Goal: Check status: Check status

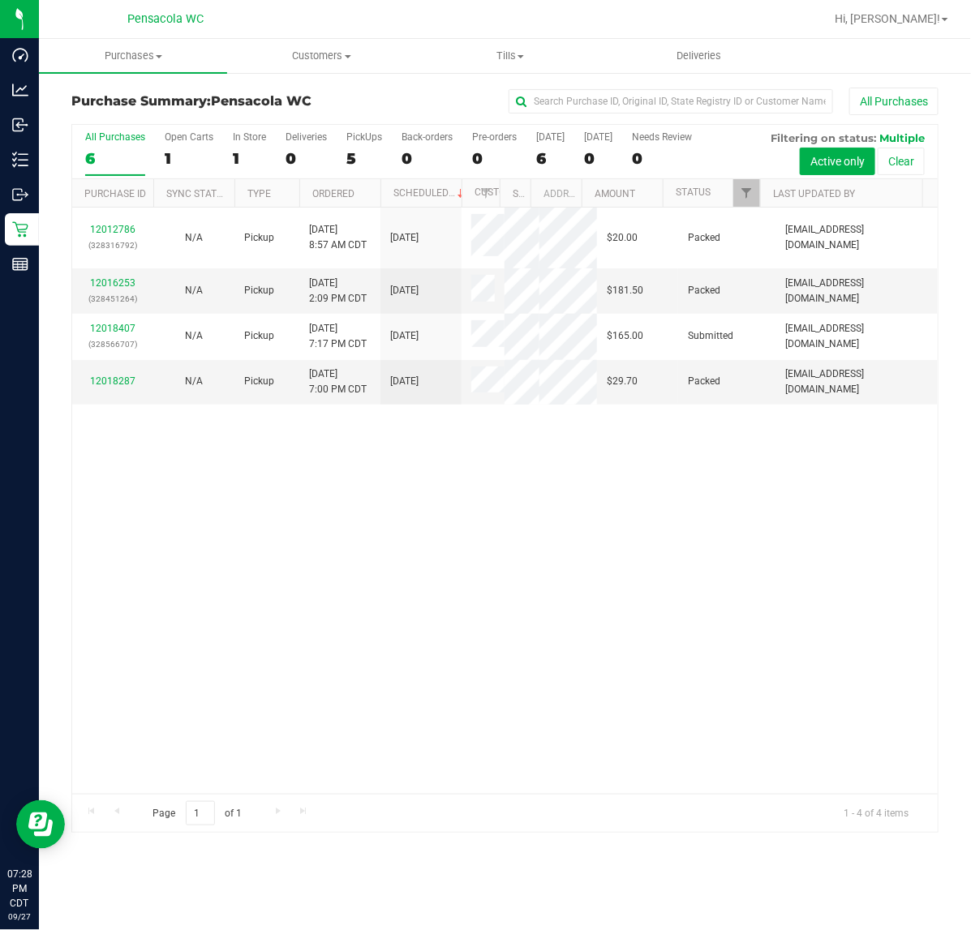
click at [122, 334] on link "12018407" at bounding box center [112, 328] width 45 height 11
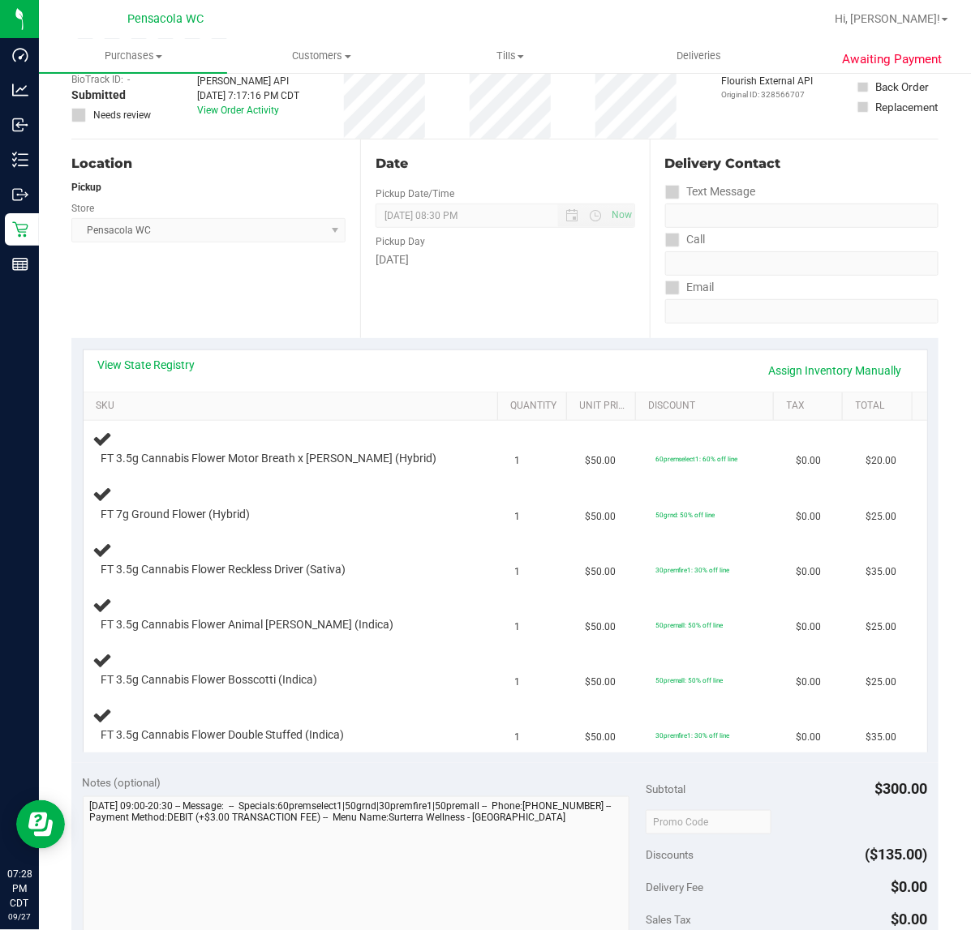
scroll to position [108, 0]
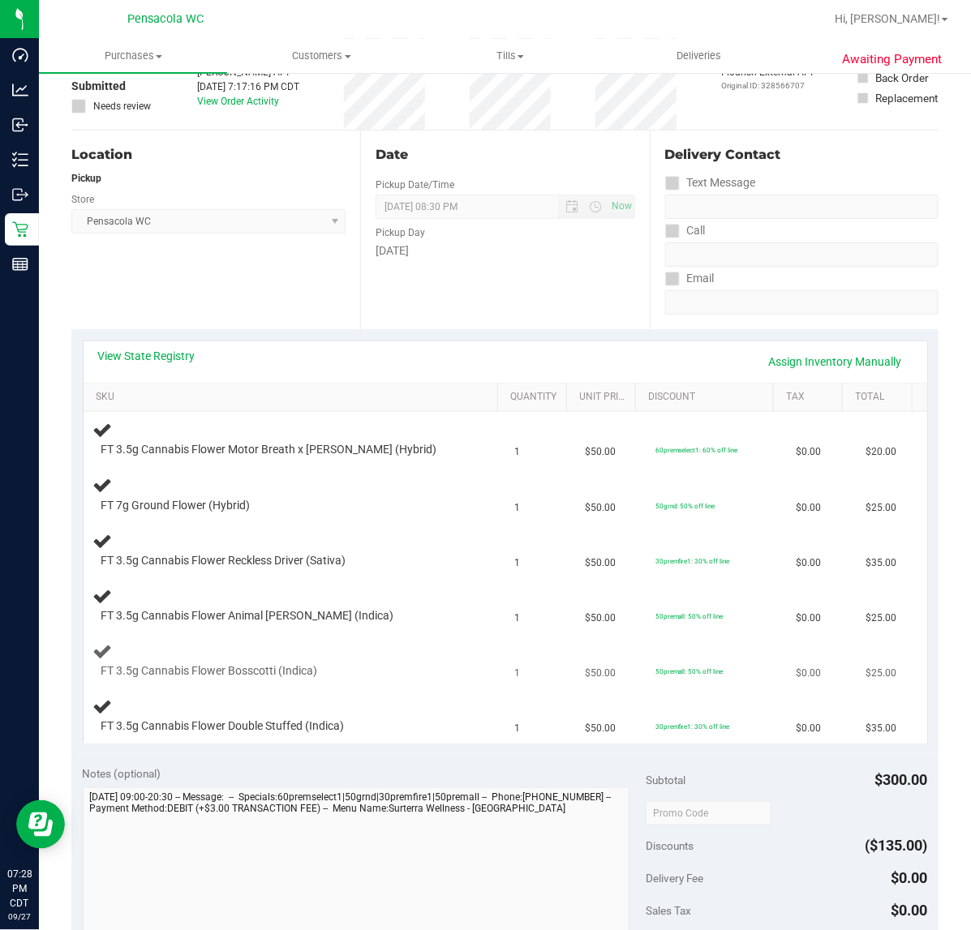
click at [333, 679] on div at bounding box center [282, 679] width 362 height 1
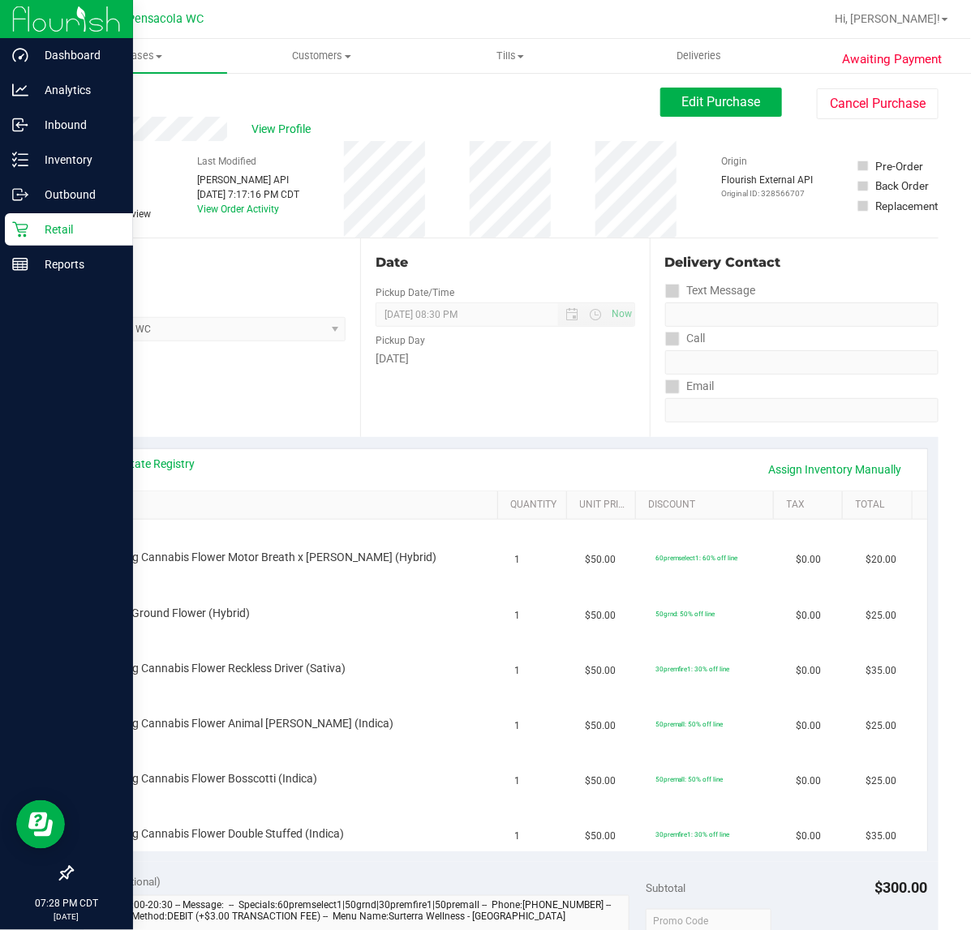
click at [19, 229] on icon at bounding box center [19, 229] width 15 height 15
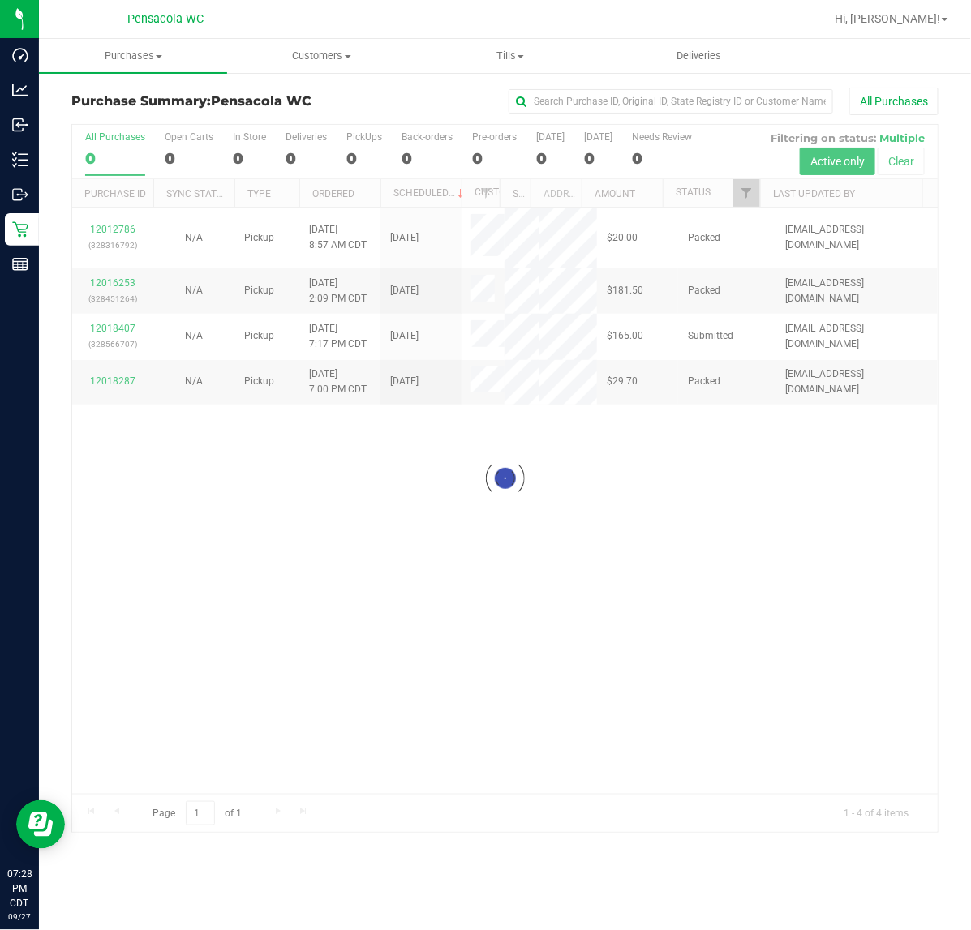
click at [468, 727] on div at bounding box center [504, 479] width 865 height 708
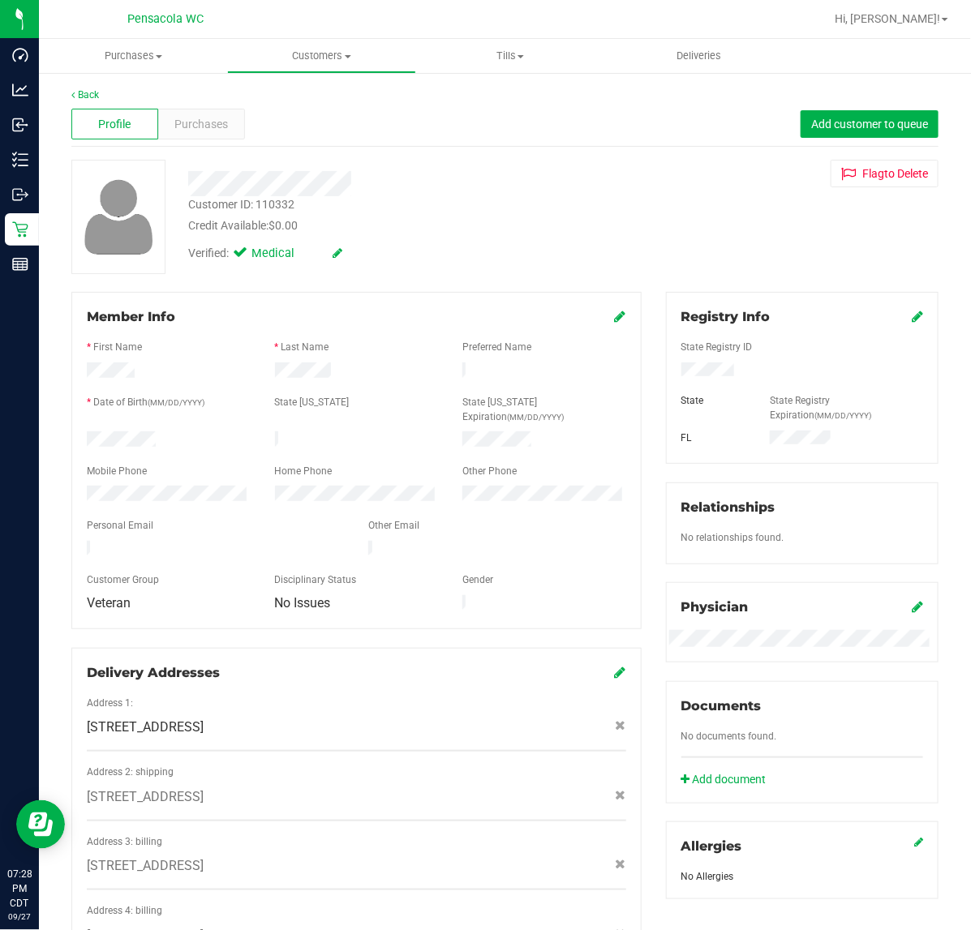
click at [211, 126] on span "Purchases" at bounding box center [201, 124] width 54 height 17
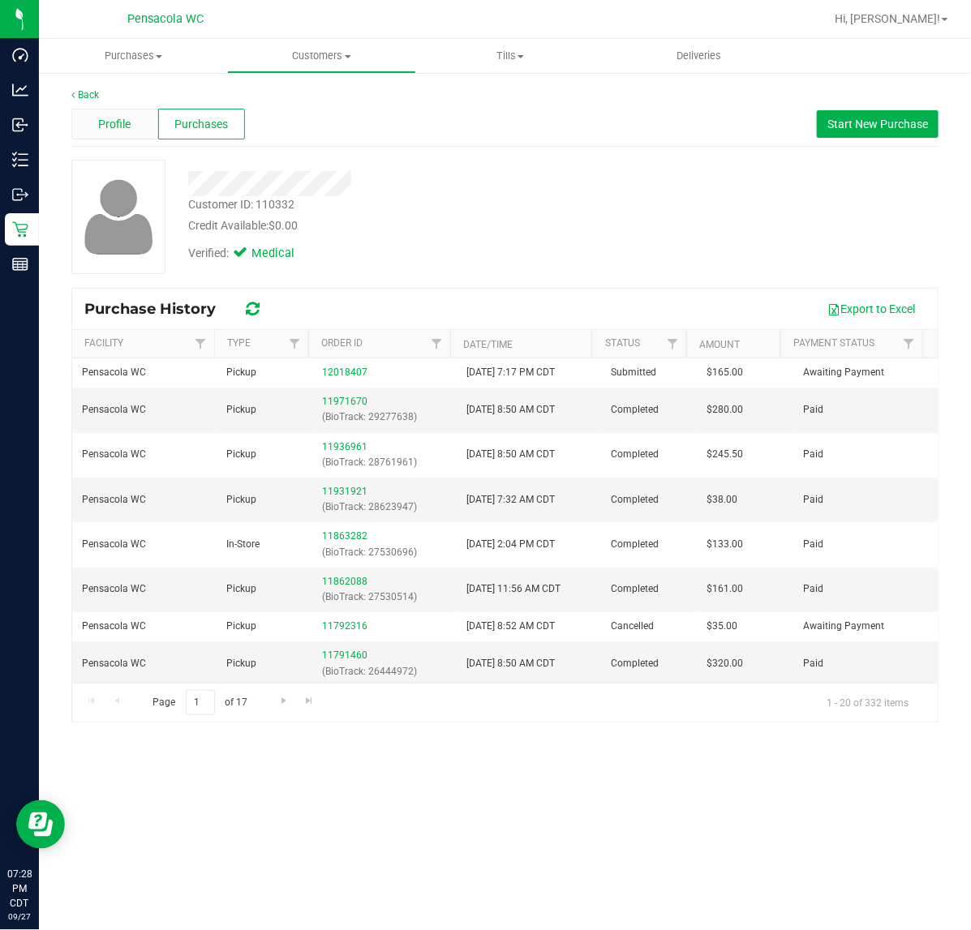
click at [109, 126] on span "Profile" at bounding box center [114, 124] width 32 height 17
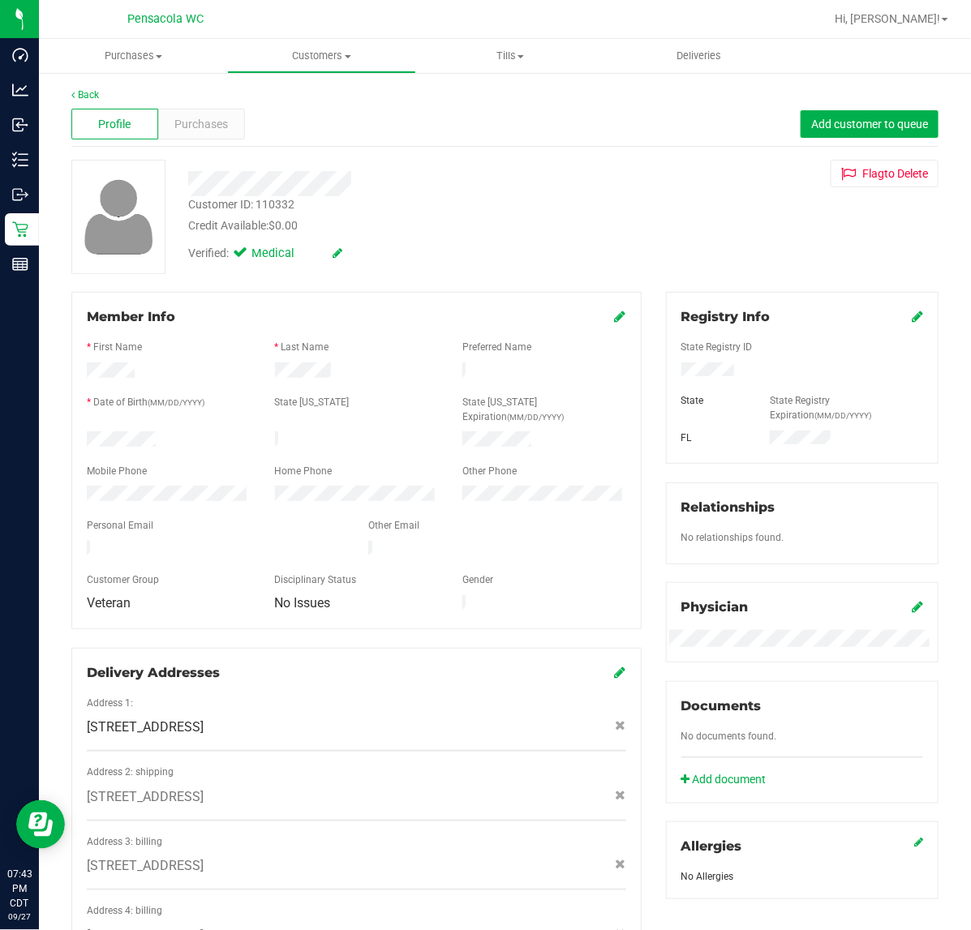
click at [18, 235] on icon at bounding box center [19, 229] width 15 height 15
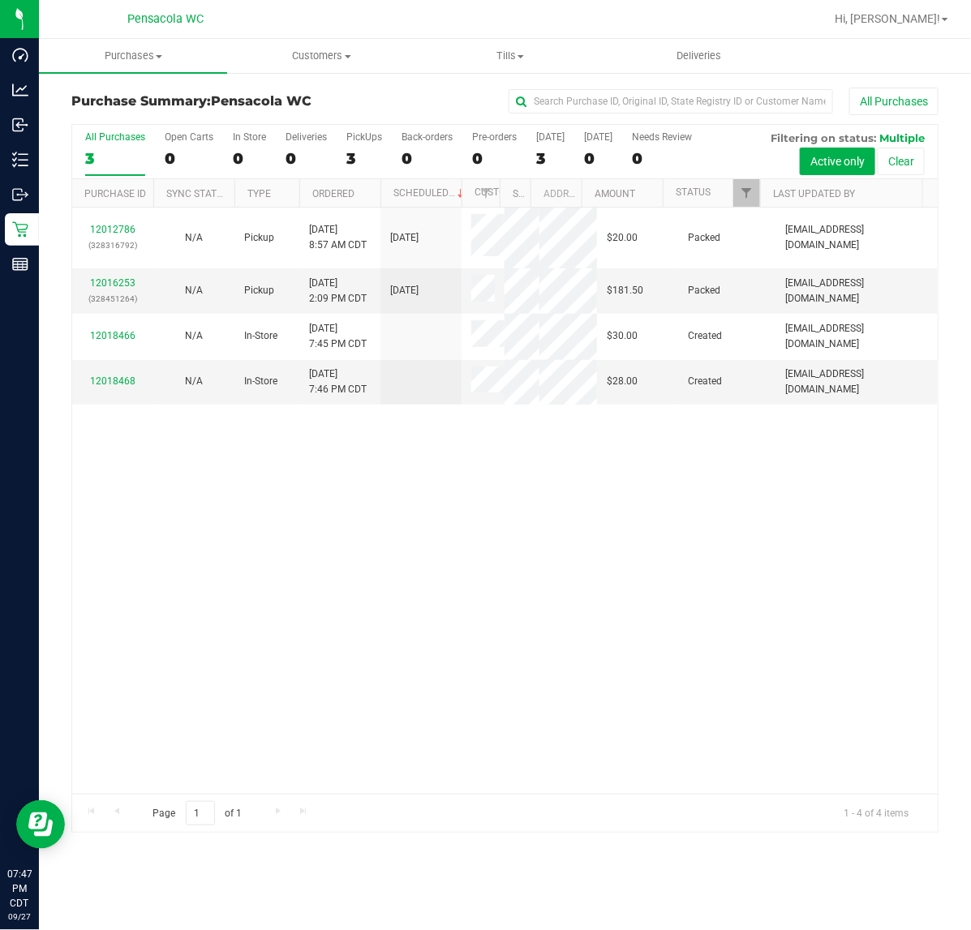
click at [386, 685] on div "12012786 (328316792) N/A Pickup 9/27/2025 8:57 AM CDT 9/27/2025 $20.00 Packed n…" at bounding box center [504, 501] width 865 height 586
click at [618, 663] on div "12012786 (328316792) N/A Pickup 9/27/2025 8:57 AM CDT 9/27/2025 $20.00 Packed n…" at bounding box center [504, 501] width 865 height 586
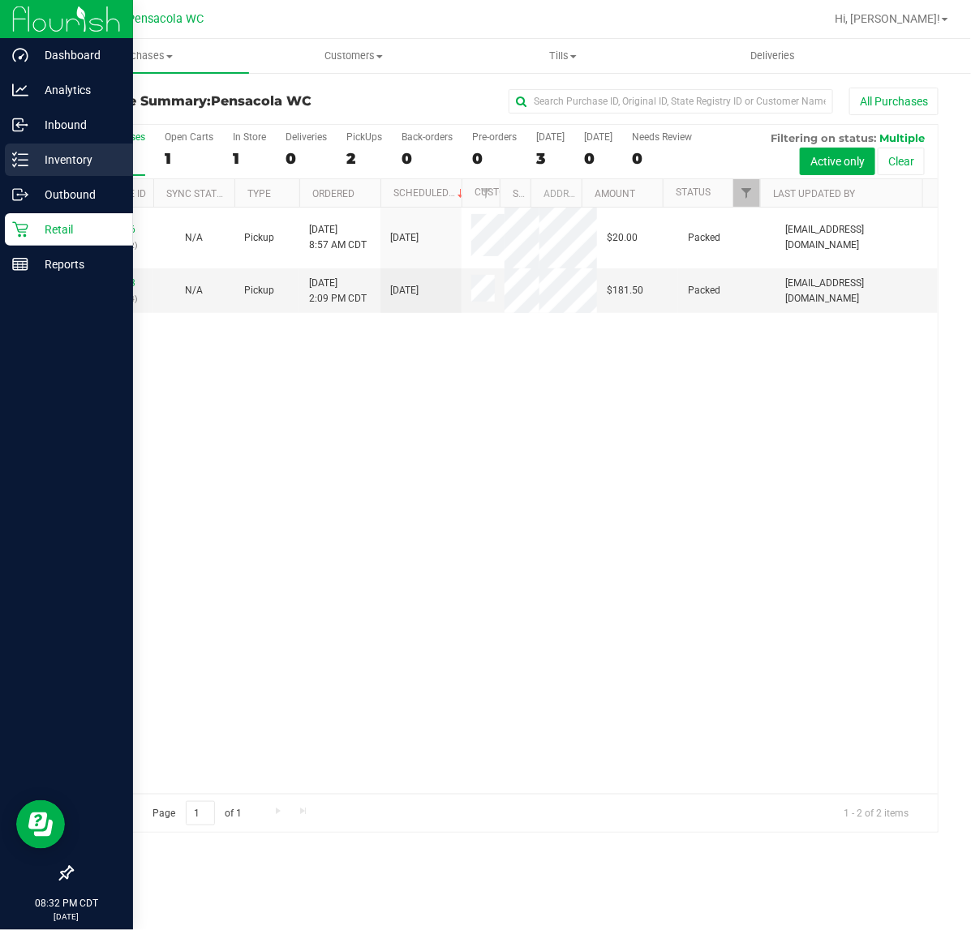
click at [14, 164] on icon at bounding box center [20, 160] width 16 height 16
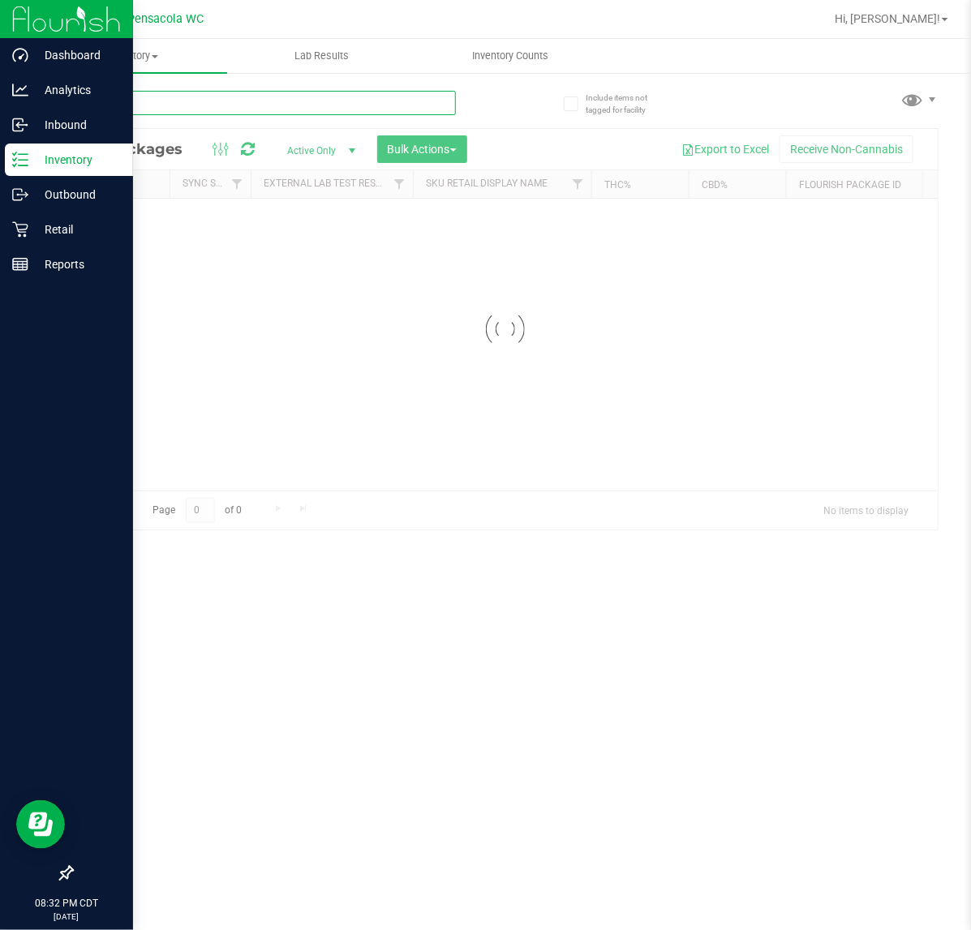
click at [245, 107] on input "text" at bounding box center [263, 103] width 384 height 24
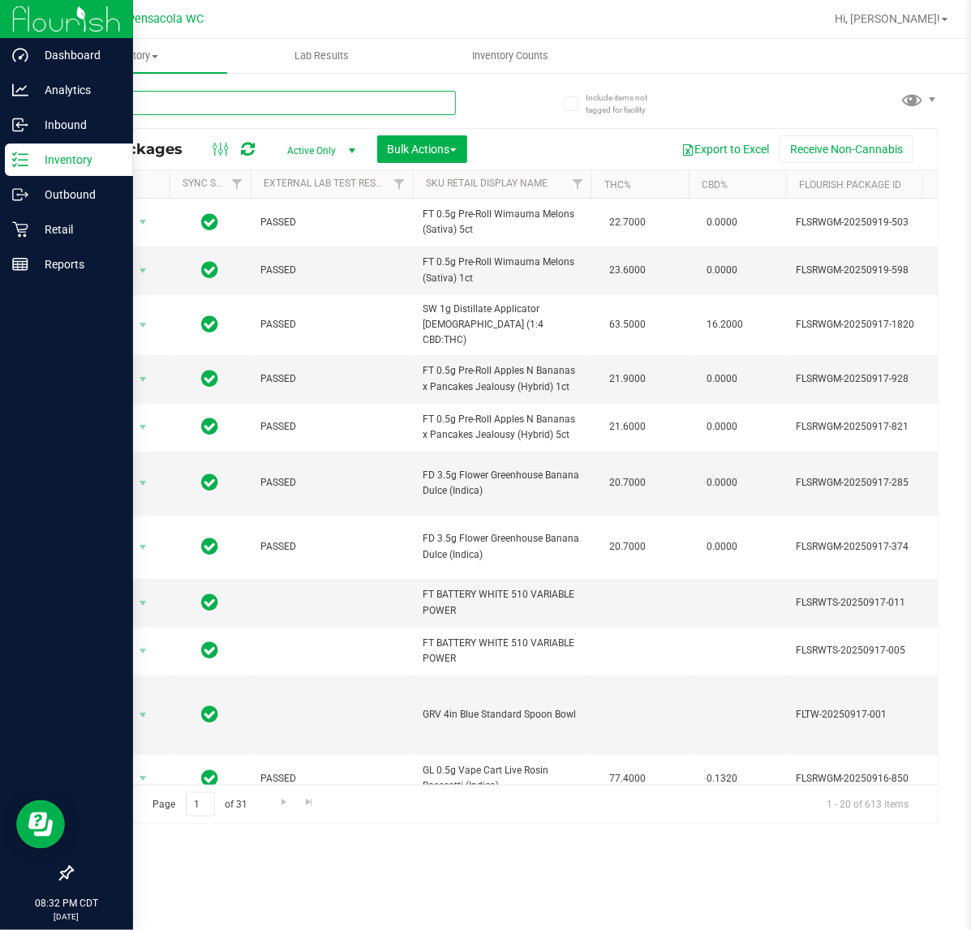
click at [197, 101] on input "text" at bounding box center [263, 103] width 384 height 24
